Goal: Navigation & Orientation: Find specific page/section

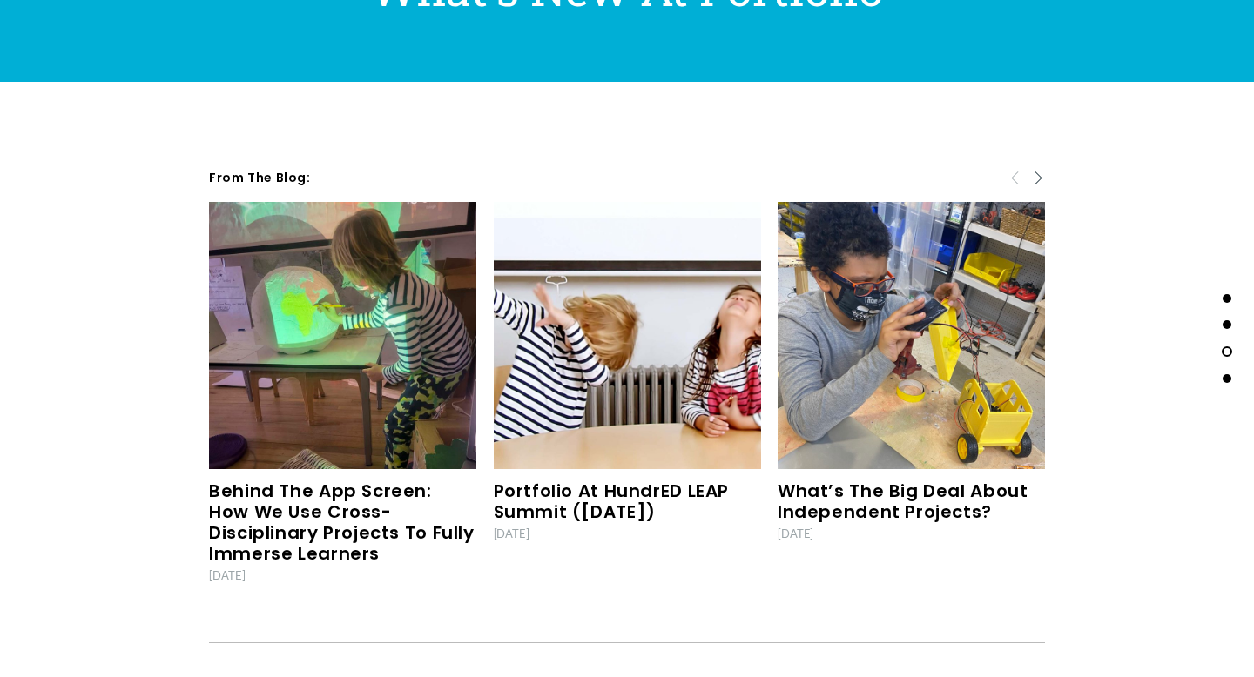
scroll to position [5176, 0]
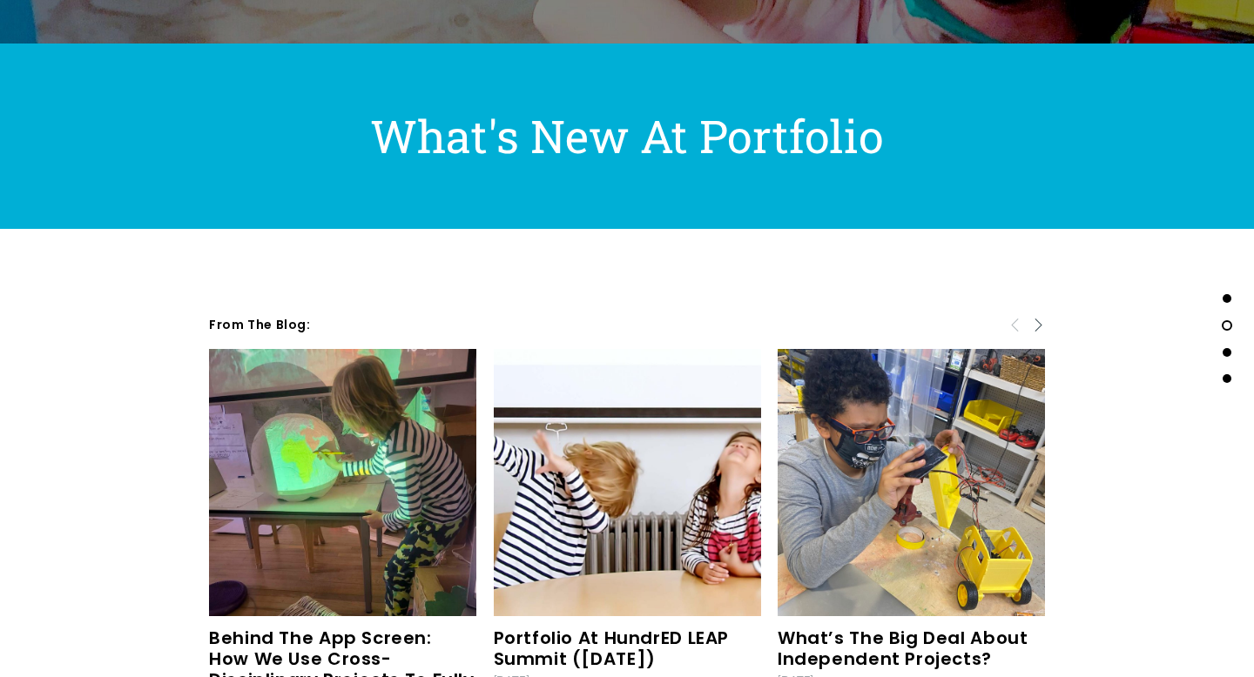
scroll to position [5176, 0]
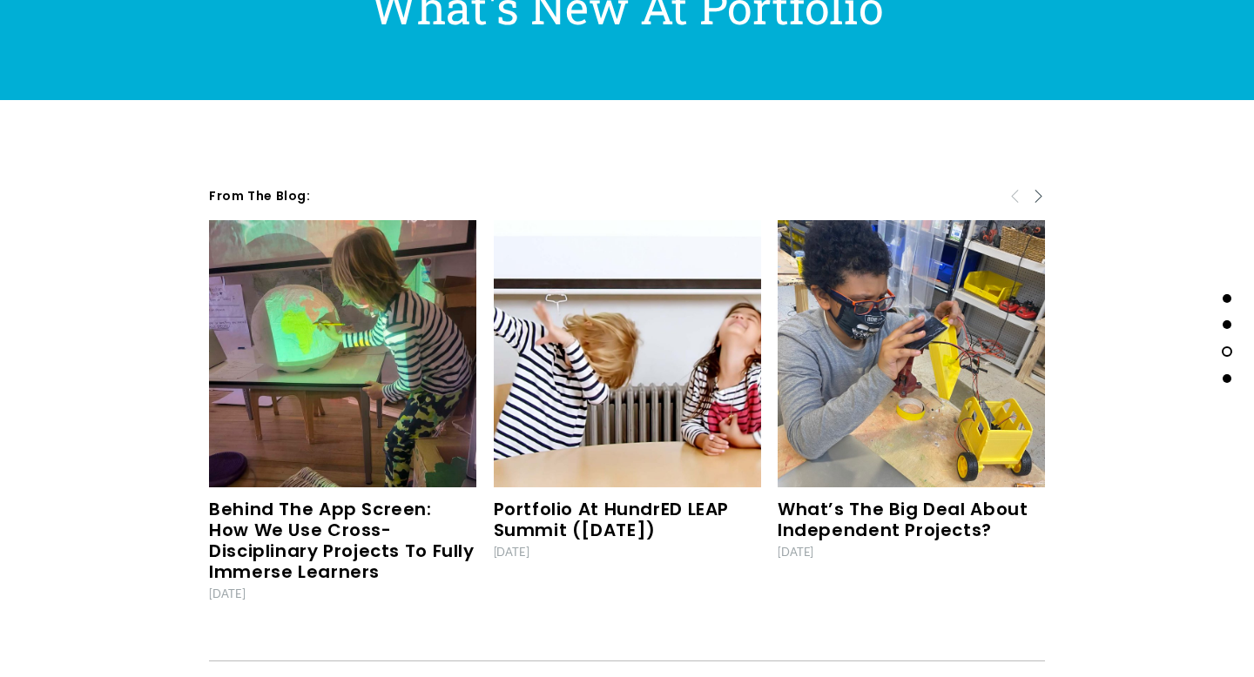
click at [1039, 191] on span "Next" at bounding box center [1038, 195] width 14 height 16
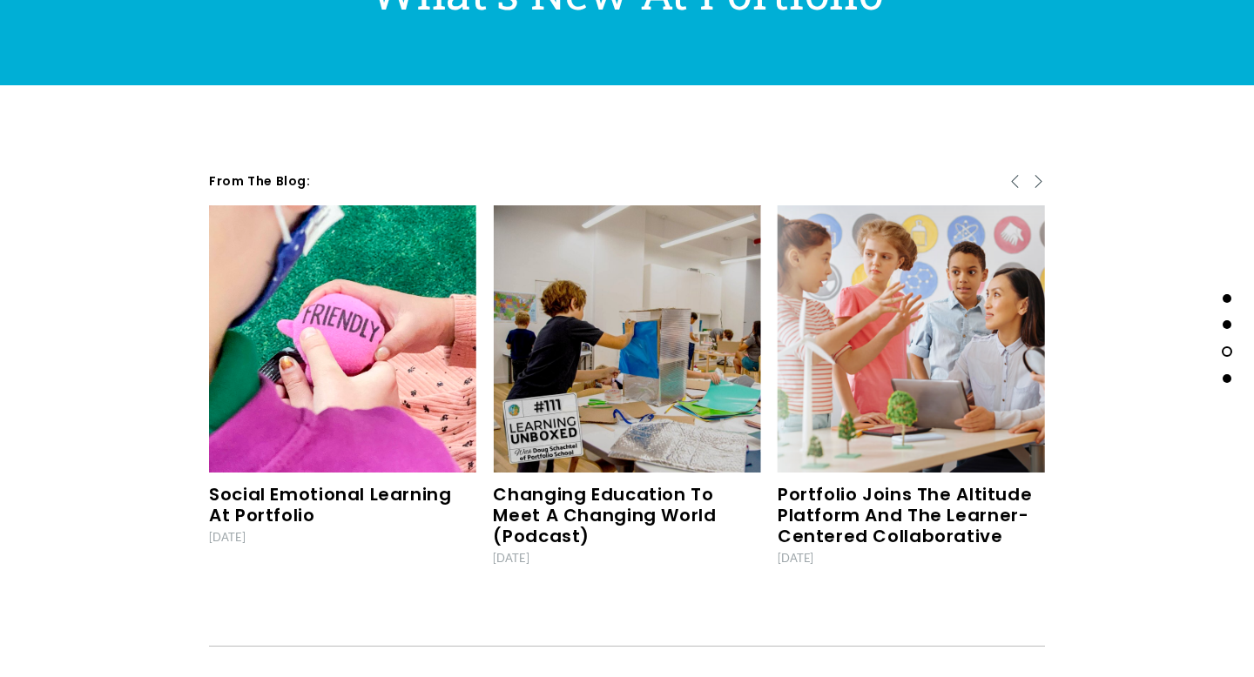
scroll to position [5192, 0]
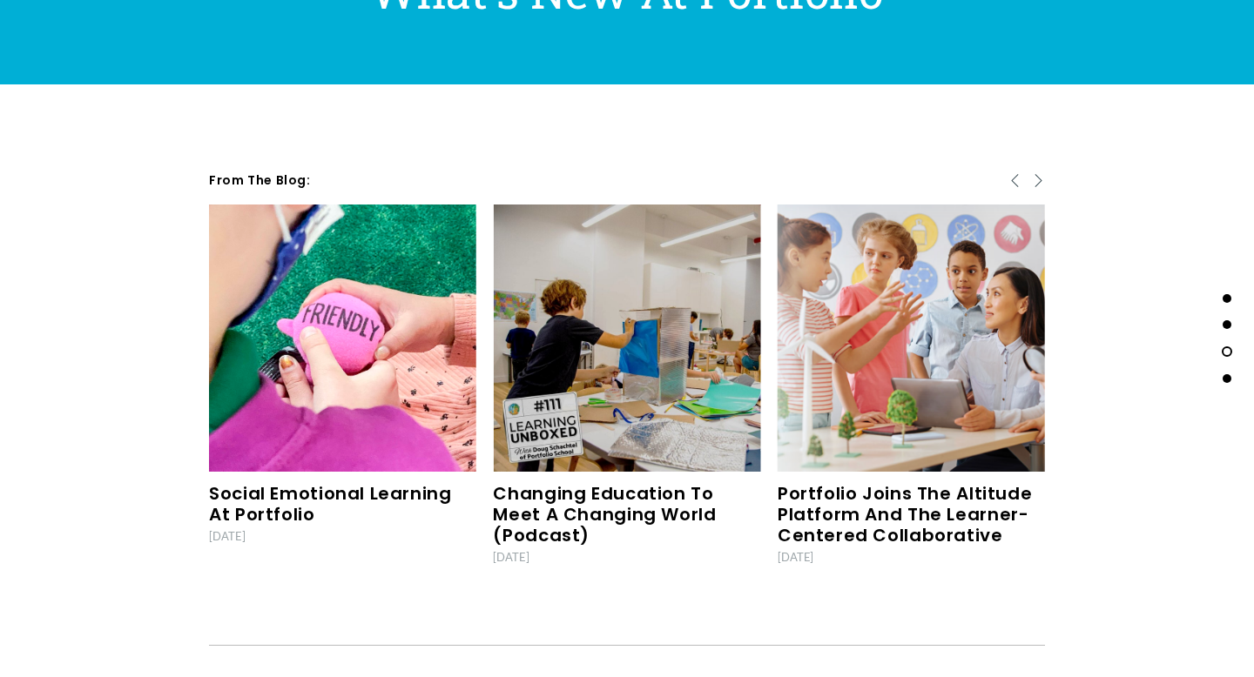
click at [1017, 180] on span "Previous" at bounding box center [1015, 179] width 14 height 16
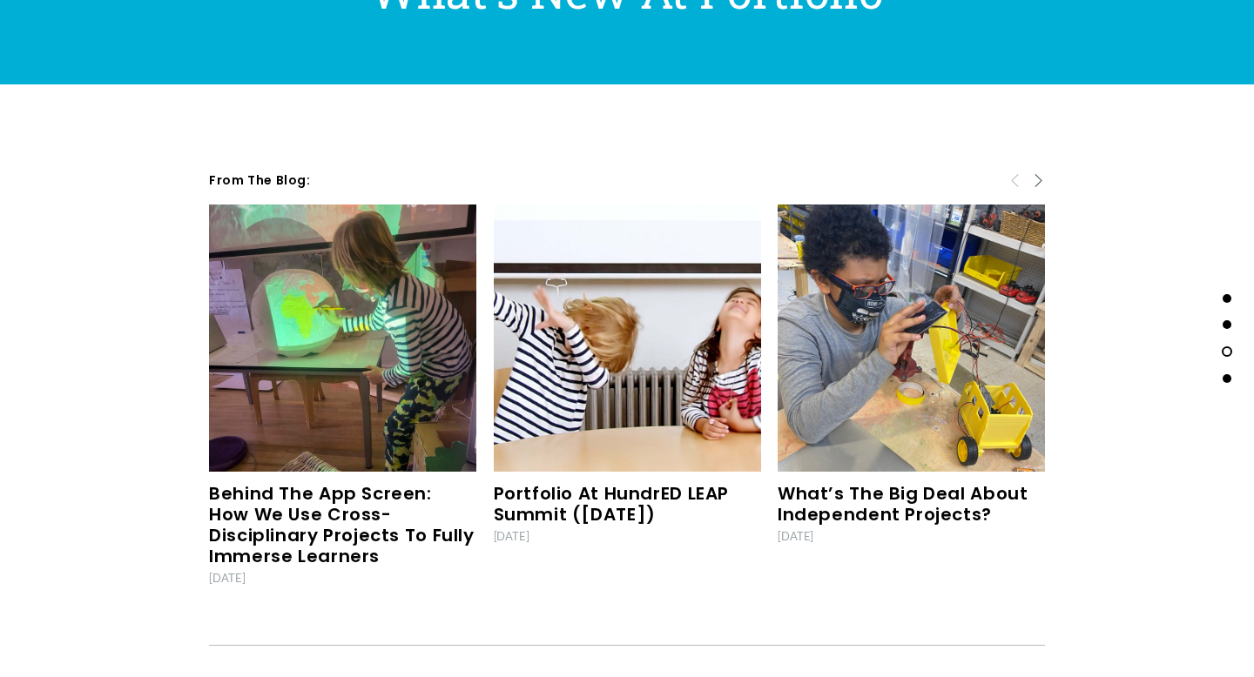
click at [1017, 180] on span "Previous" at bounding box center [1015, 179] width 14 height 16
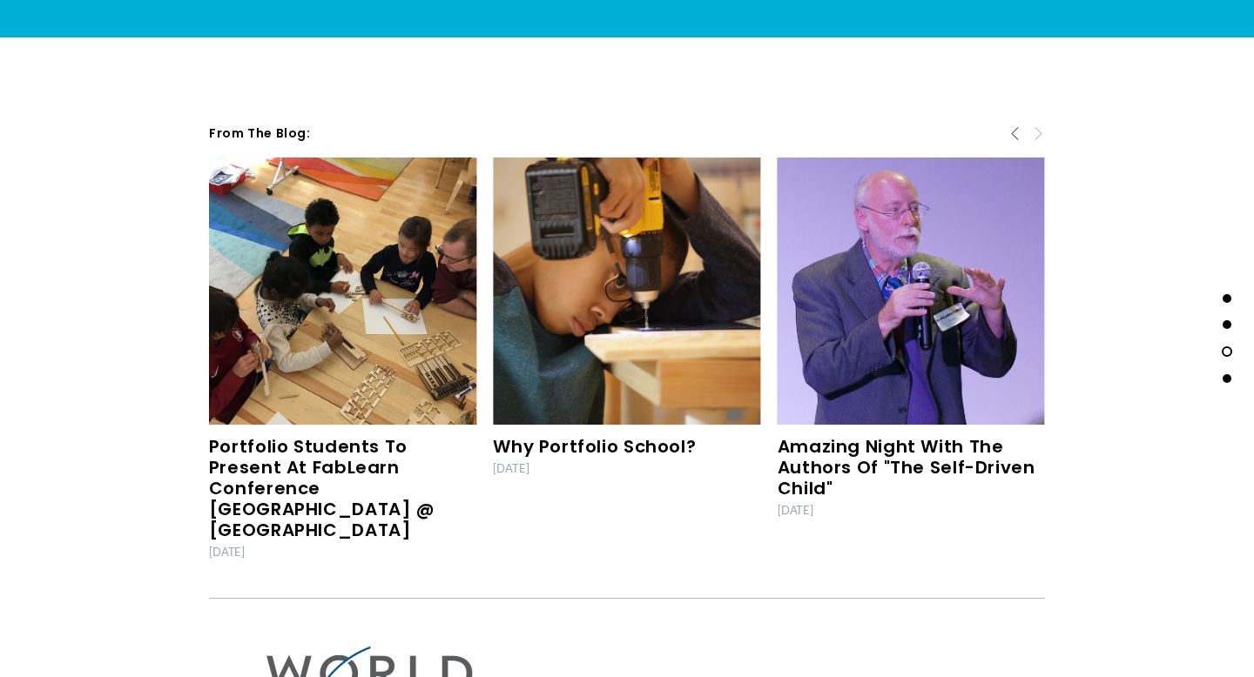
scroll to position [5743, 0]
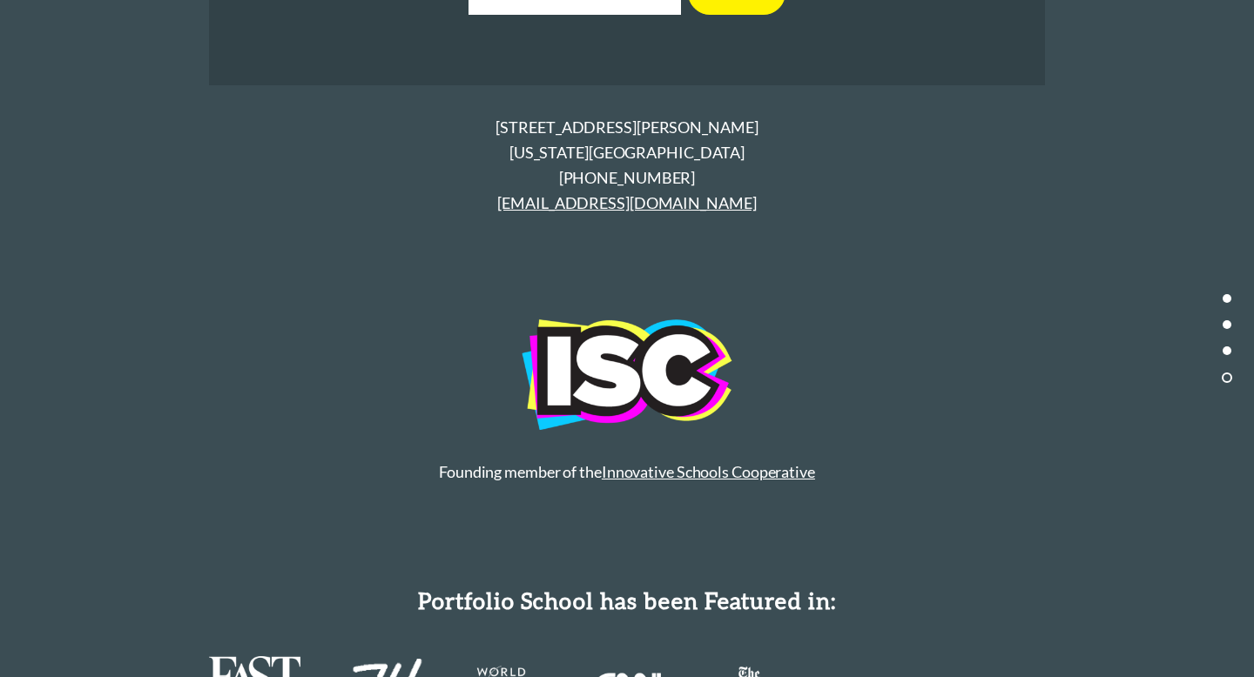
scroll to position [8348, 0]
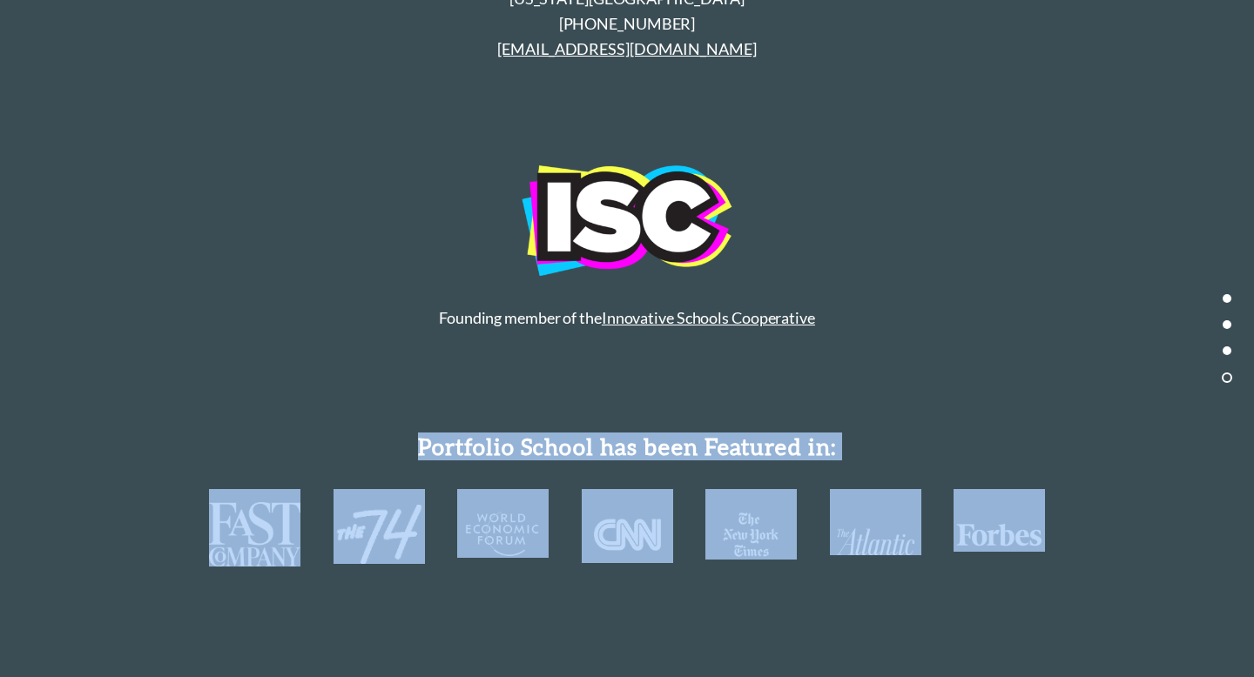
drag, startPoint x: 414, startPoint y: 413, endPoint x: 1031, endPoint y: 508, distance: 623.6
click at [1031, 508] on div "Join Our Newsletter! Email Address Join Thank you for joining our newsletter. P…" at bounding box center [626, 120] width 865 height 1013
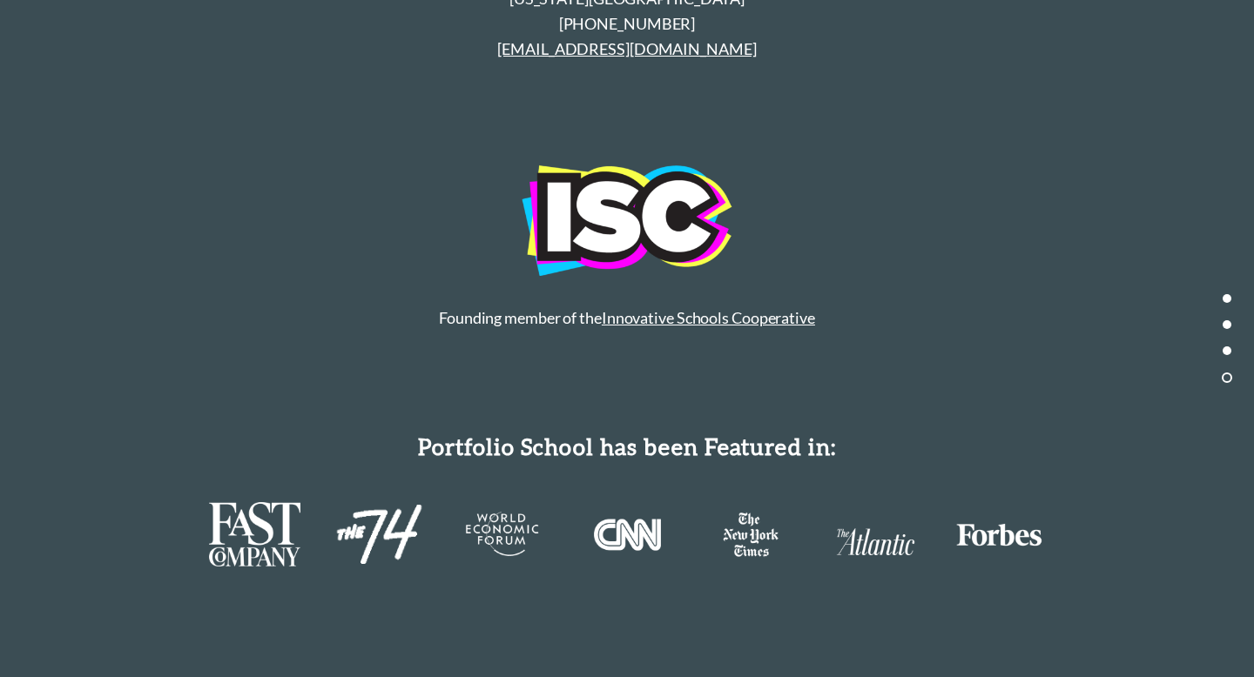
click at [1077, 488] on div "Contact Press Parent Portal Join Our Newsletter! Email Address" at bounding box center [627, 71] width 1036 height 1251
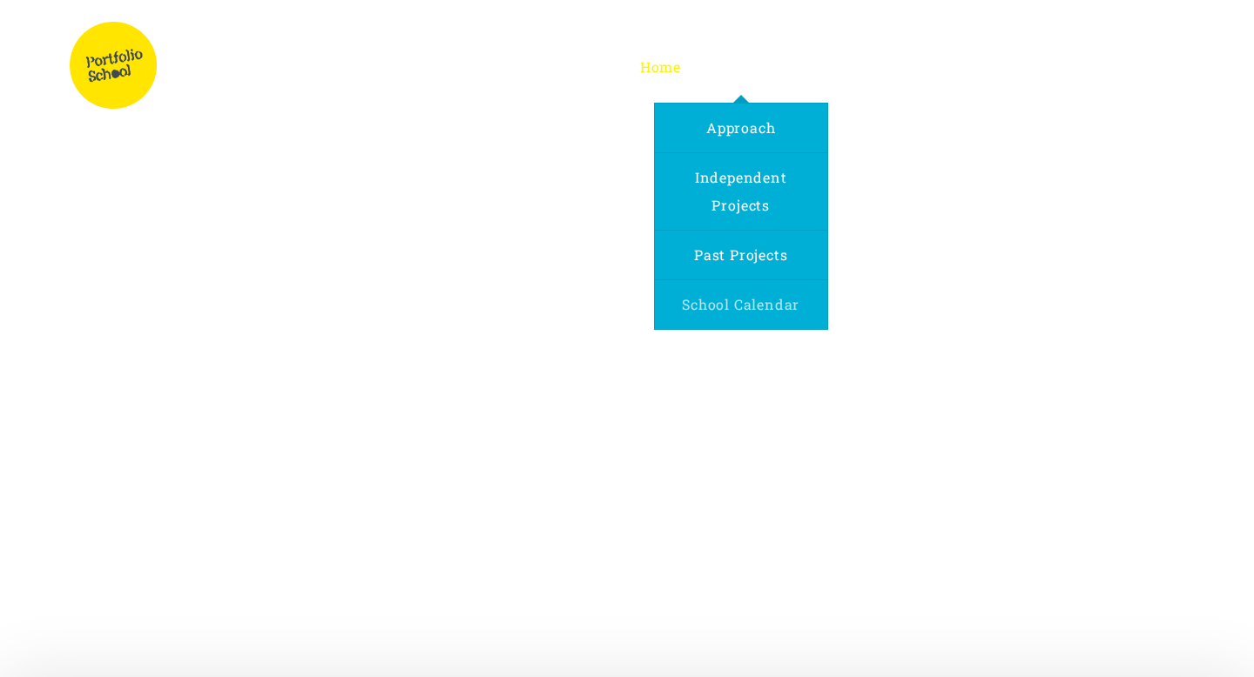
click at [793, 306] on span "School Calendar" at bounding box center [741, 304] width 118 height 18
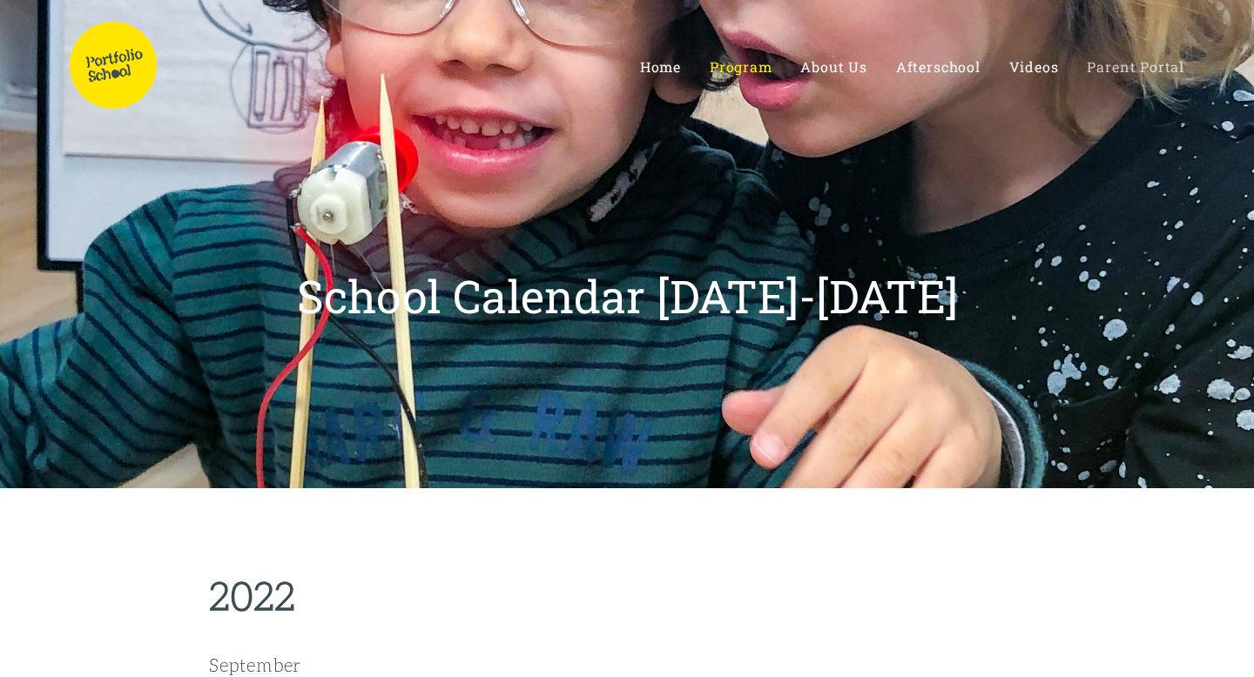
click at [1099, 69] on span "Parent Portal" at bounding box center [1134, 66] width 97 height 18
click at [1029, 75] on span "Videos" at bounding box center [1034, 66] width 50 height 18
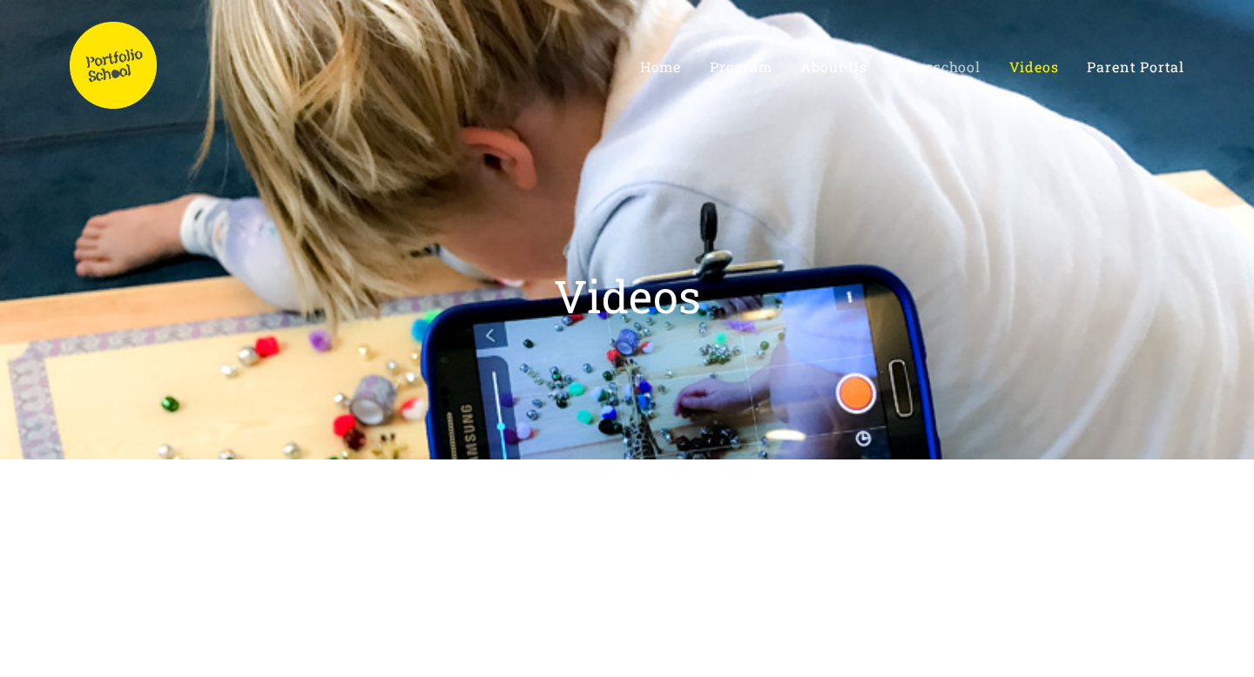
click at [962, 74] on span "Afterschool" at bounding box center [938, 66] width 84 height 18
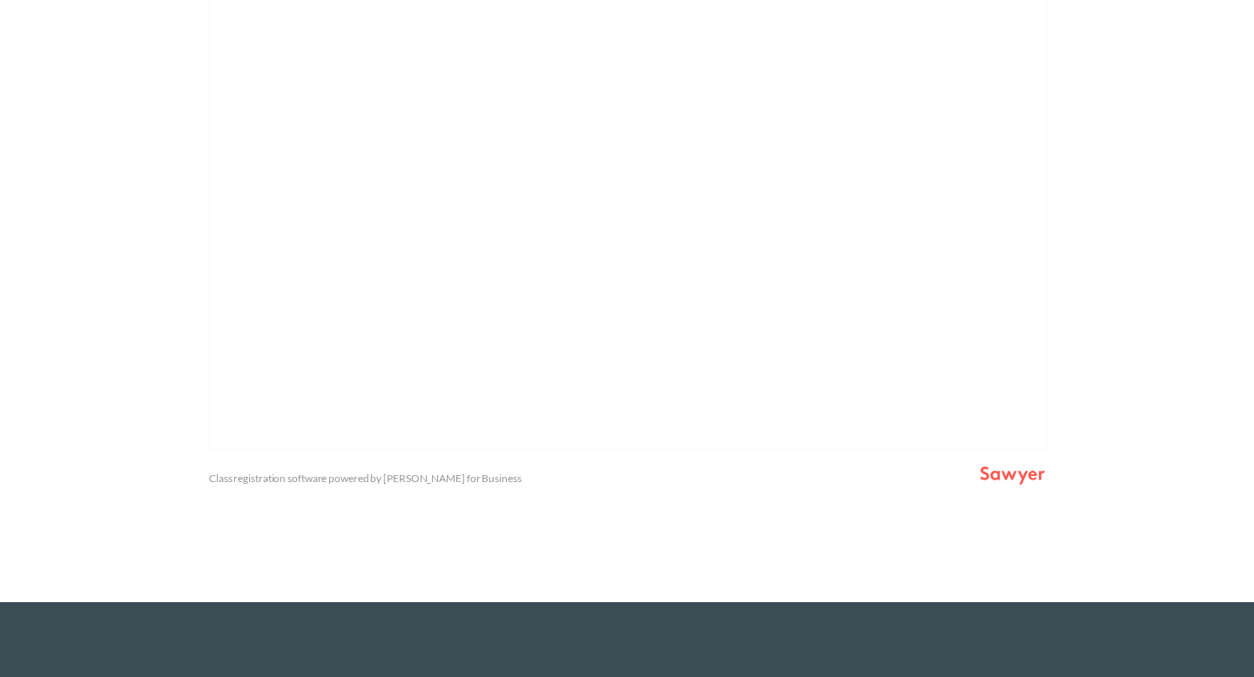
scroll to position [1089, 0]
